Goal: Task Accomplishment & Management: Complete application form

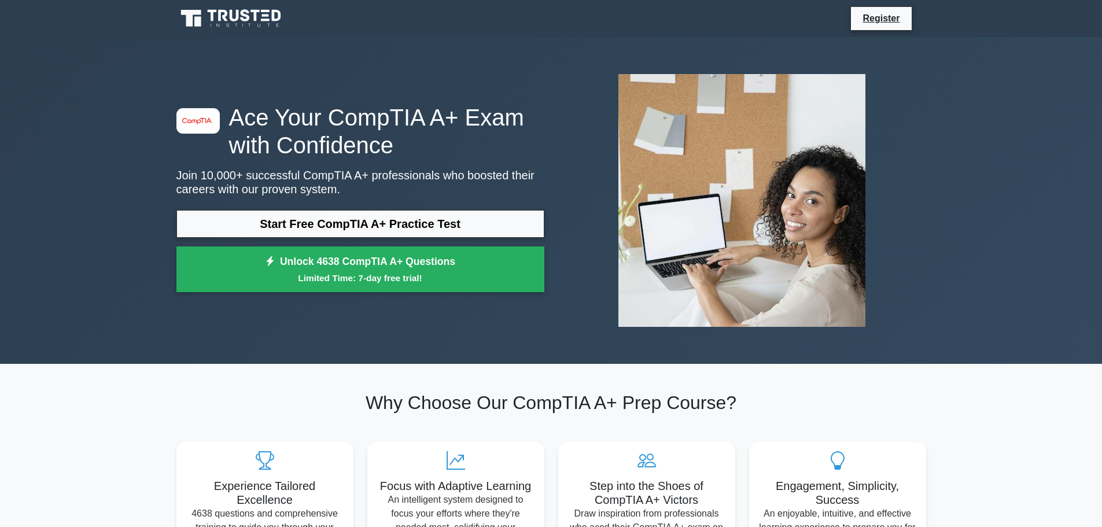
click at [389, 120] on h1 "Ace Your CompTIA A+ Exam with Confidence" at bounding box center [361, 132] width 368 height 56
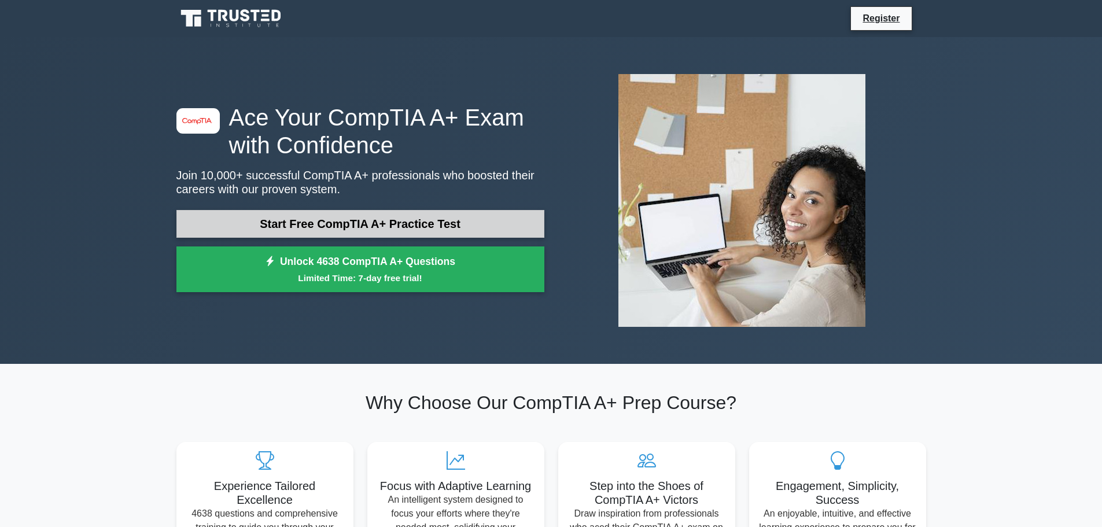
click at [356, 220] on link "Start Free CompTIA A+ Practice Test" at bounding box center [361, 224] width 368 height 28
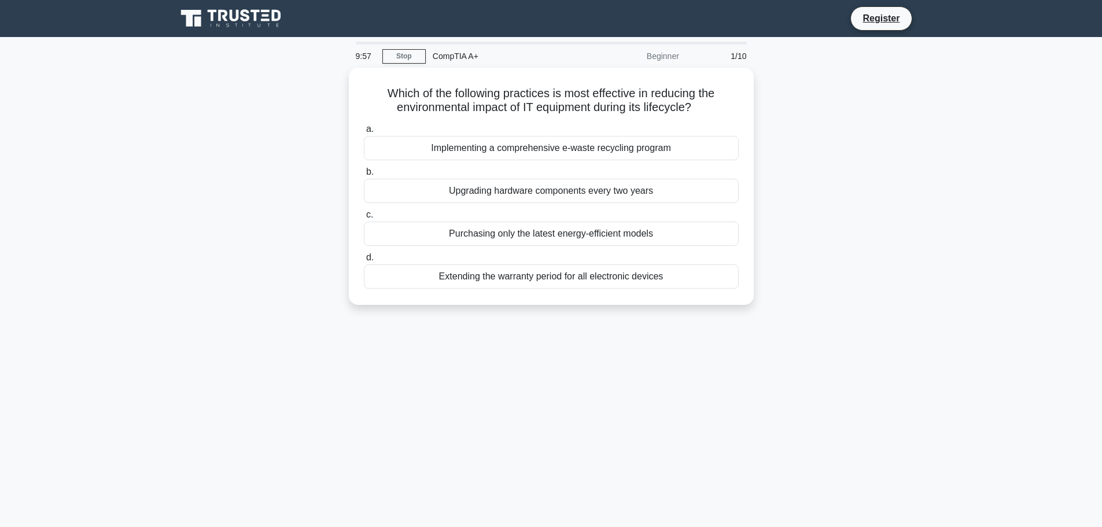
click at [238, 23] on icon at bounding box center [232, 19] width 111 height 22
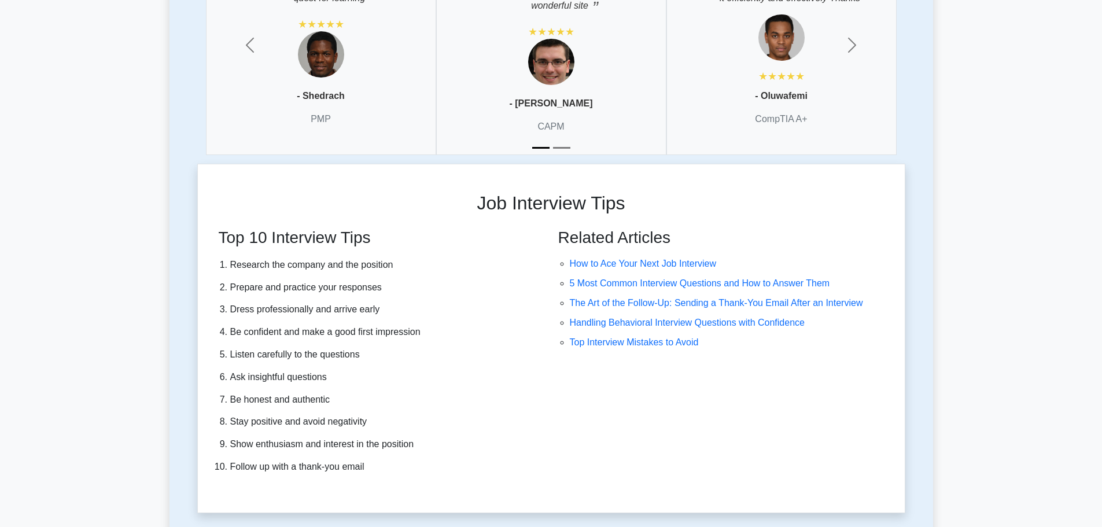
scroll to position [3424, 0]
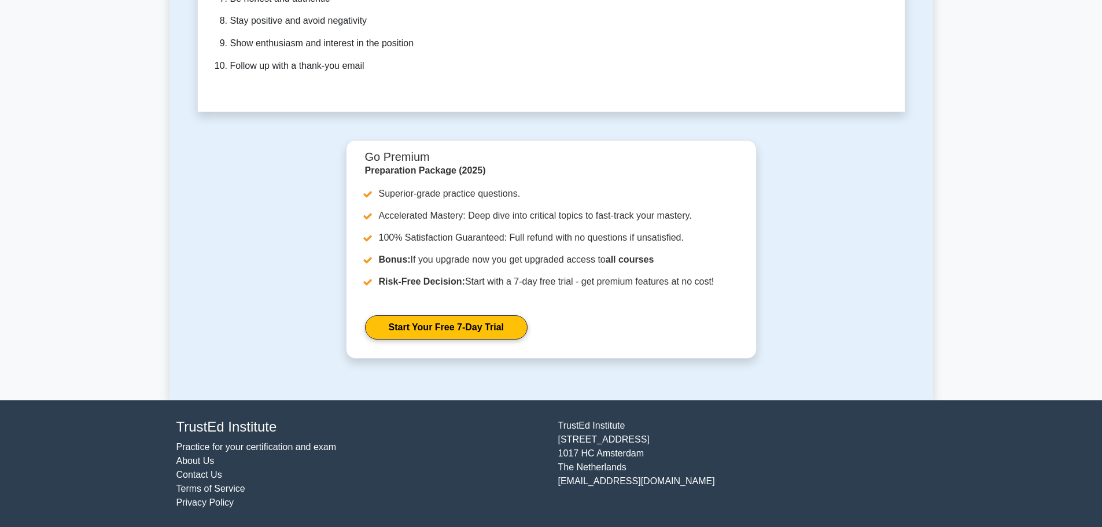
drag, startPoint x: 143, startPoint y: 198, endPoint x: 183, endPoint y: 360, distance: 166.5
drag, startPoint x: 642, startPoint y: 475, endPoint x: 599, endPoint y: 472, distance: 42.9
click at [576, 443] on div "TrustEd Institute Kerkstraat 310 1017 HC Amsterdam The Netherlands support@trus…" at bounding box center [742, 464] width 382 height 91
click at [602, 473] on div "TrustEd Institute Kerkstraat 310 1017 HC Amsterdam The Netherlands support@trus…" at bounding box center [742, 464] width 382 height 91
drag, startPoint x: 612, startPoint y: 466, endPoint x: 558, endPoint y: 424, distance: 68.4
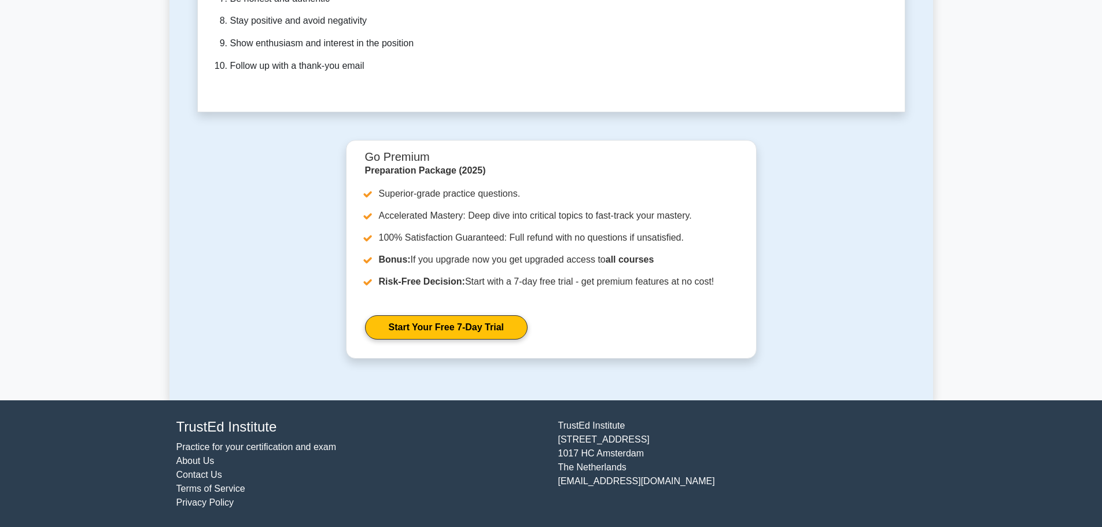
click at [558, 424] on div "TrustEd Institute Kerkstraat 310 1017 HC Amsterdam The Netherlands support@trus…" at bounding box center [742, 464] width 382 height 91
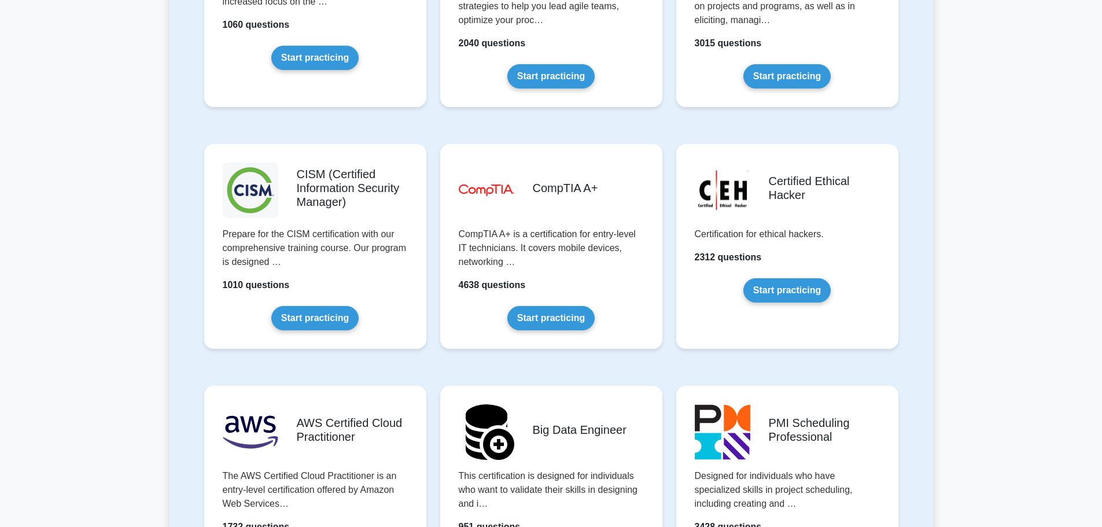
scroll to position [0, 0]
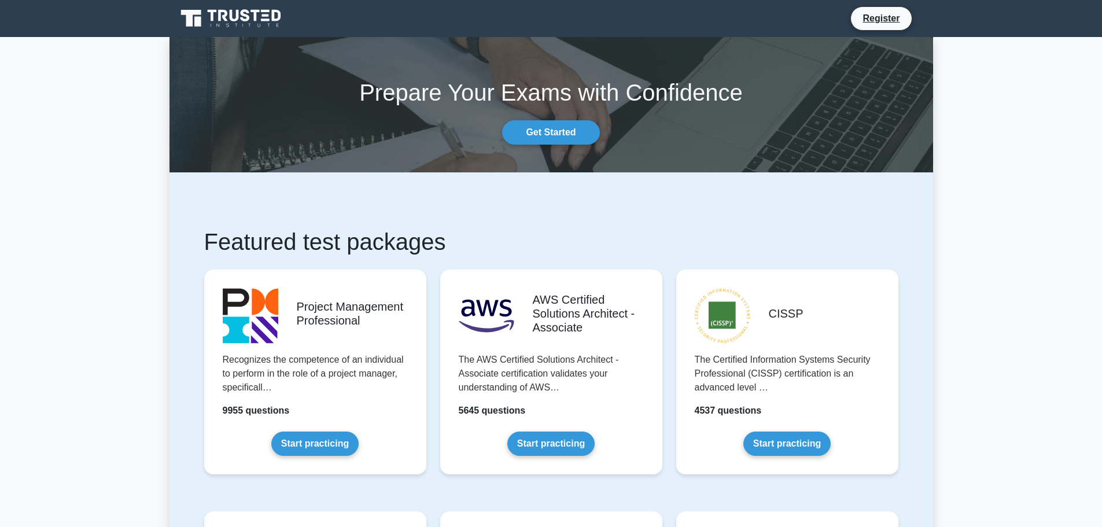
drag, startPoint x: 352, startPoint y: 501, endPoint x: 321, endPoint y: 238, distance: 264.0
click at [561, 131] on link "Get Started" at bounding box center [550, 132] width 97 height 24
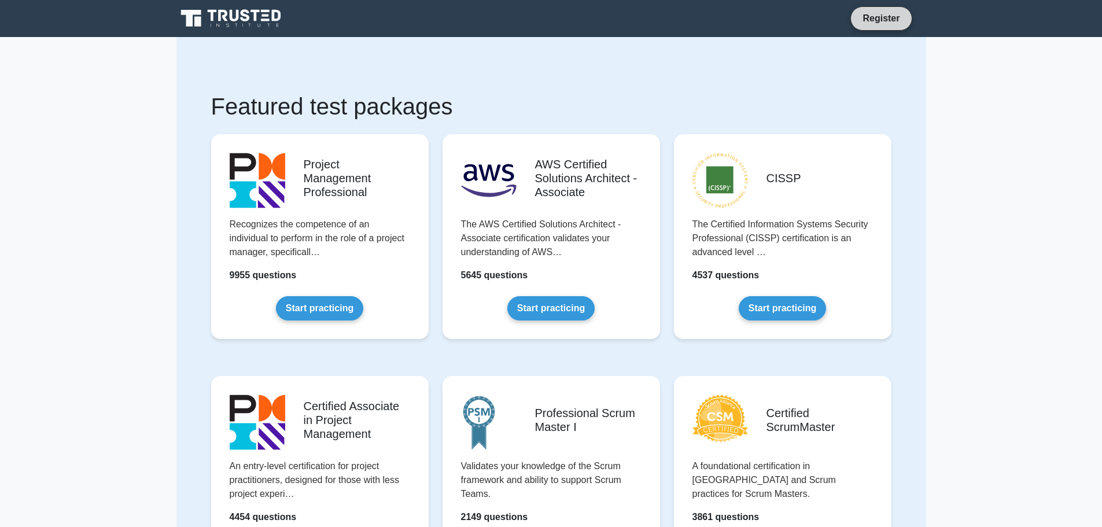
click at [893, 24] on link "Register" at bounding box center [881, 18] width 51 height 14
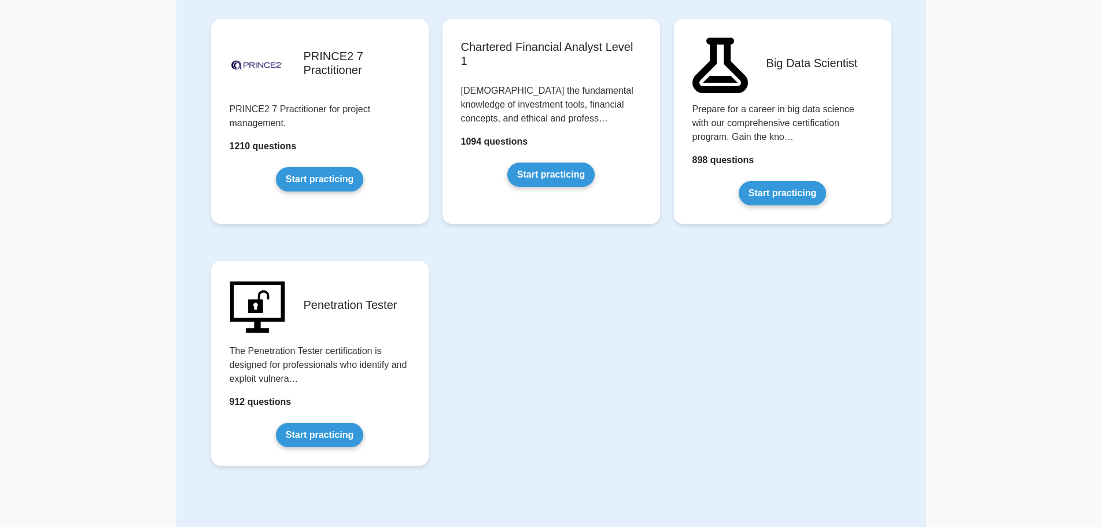
scroll to position [2447, 0]
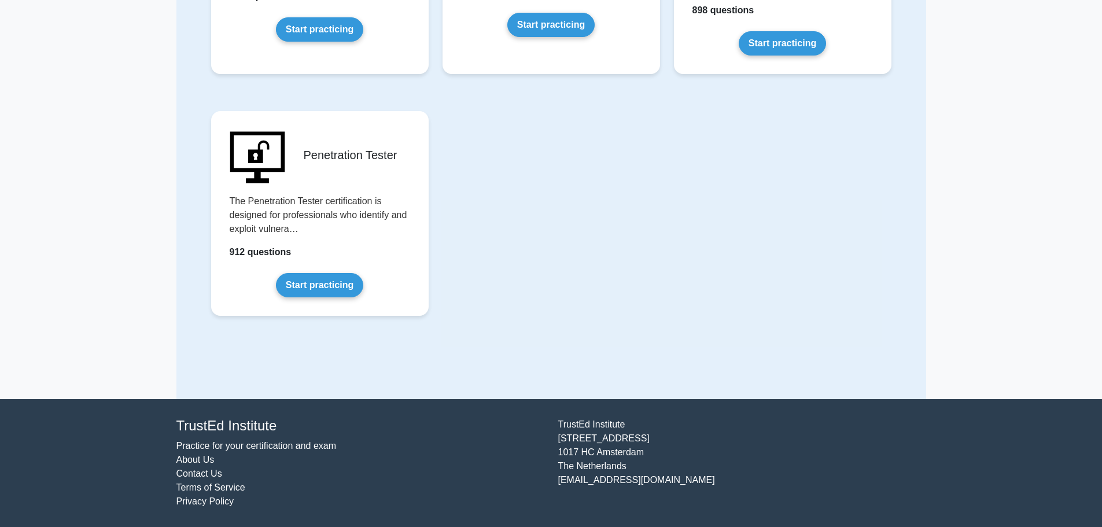
drag, startPoint x: 159, startPoint y: 197, endPoint x: 174, endPoint y: 405, distance: 208.3
click at [247, 447] on link "Practice for your certification and exam" at bounding box center [257, 446] width 160 height 10
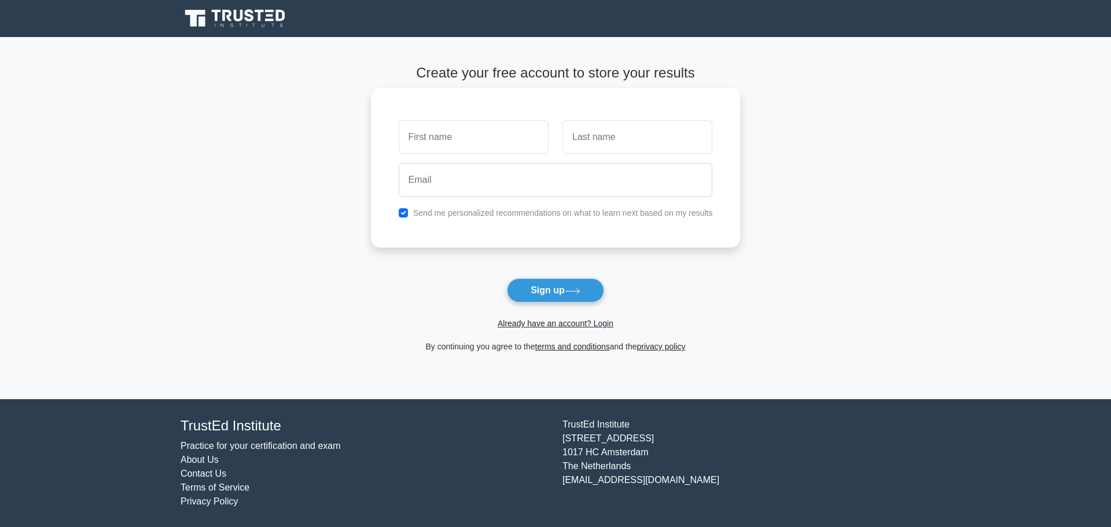
click at [444, 130] on input "text" at bounding box center [474, 137] width 150 height 34
type input "[PERSON_NAME]"
click at [604, 151] on input "text" at bounding box center [637, 137] width 150 height 34
type input "[PERSON_NAME]"
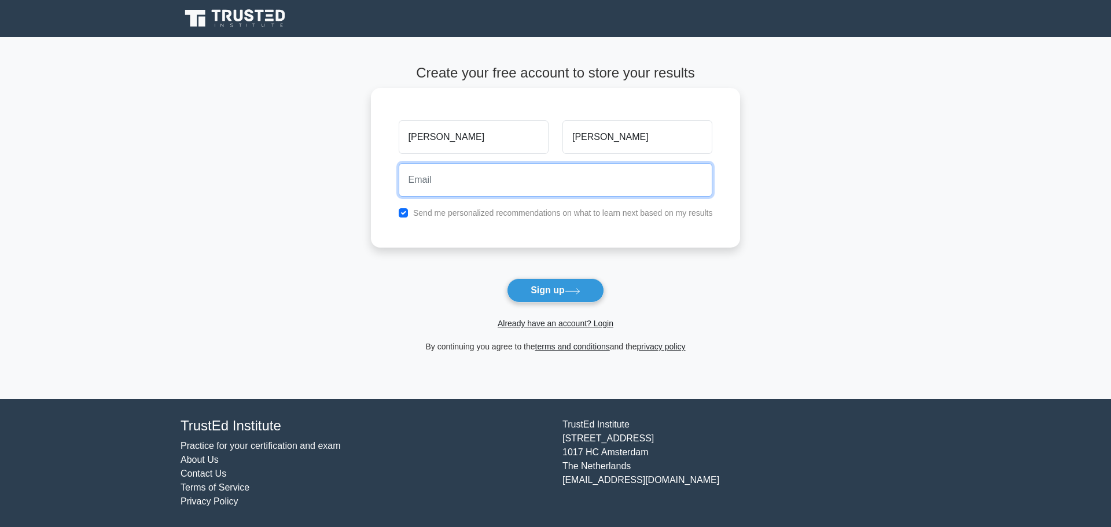
click at [565, 186] on input "email" at bounding box center [556, 180] width 314 height 34
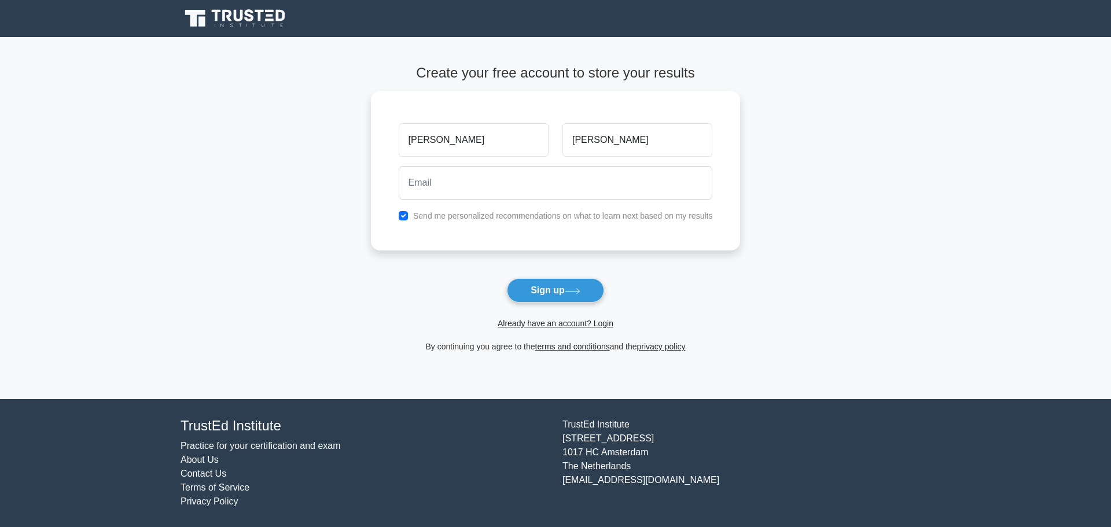
click at [322, 239] on main "Create your free account to store your results [PERSON_NAME] Send me personaliz…" at bounding box center [555, 218] width 1111 height 362
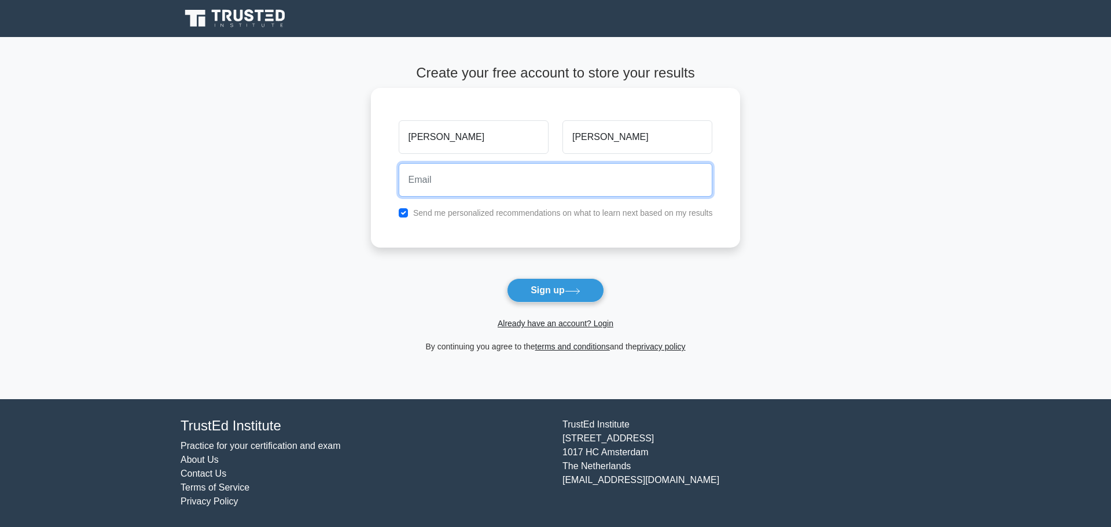
click at [432, 188] on input "email" at bounding box center [556, 180] width 314 height 34
type input "[EMAIL_ADDRESS][DOMAIN_NAME]"
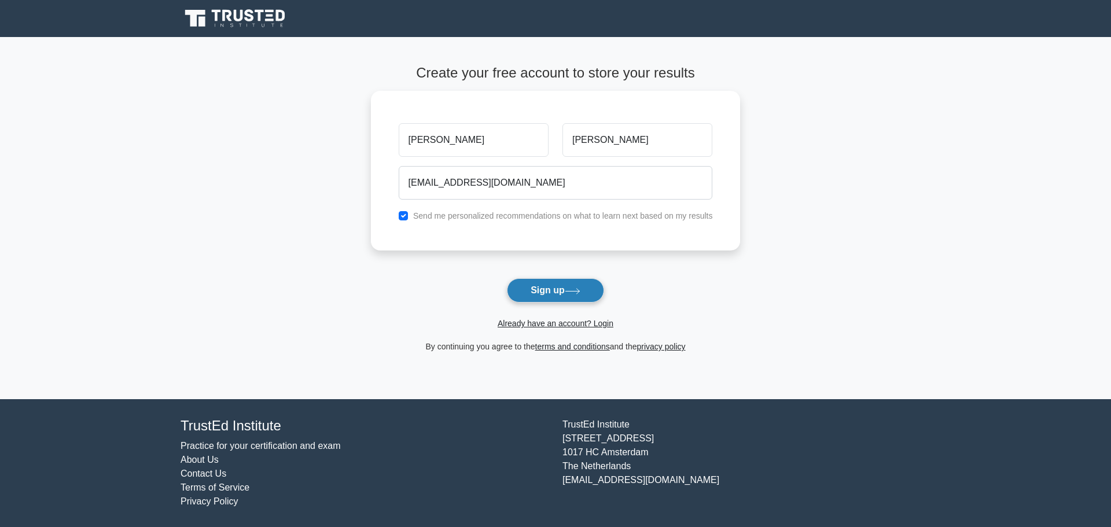
click at [545, 288] on button "Sign up" at bounding box center [555, 290] width 97 height 24
